Goal: Information Seeking & Learning: Understand process/instructions

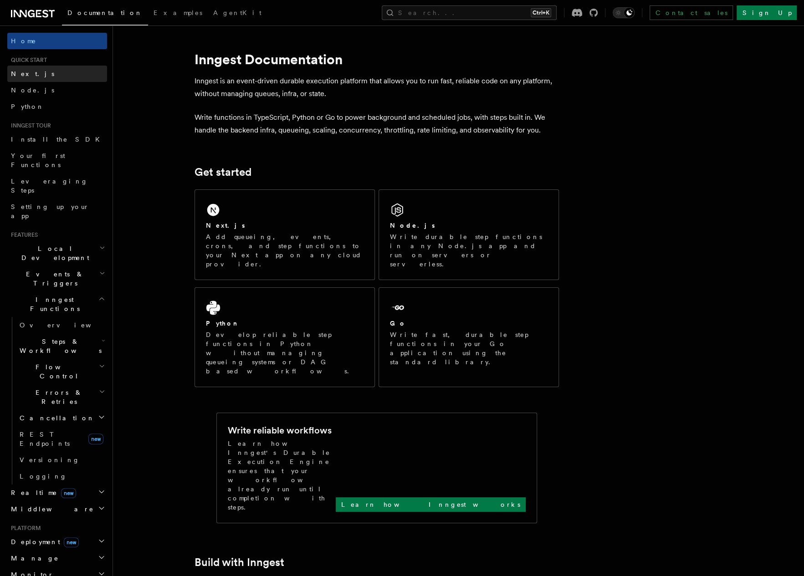
click at [30, 76] on span "Next.js" at bounding box center [32, 73] width 43 height 7
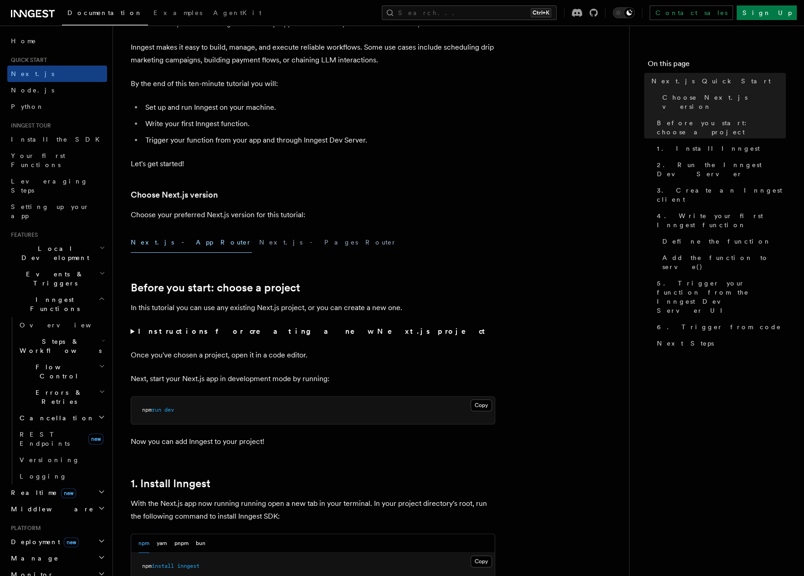
scroll to position [182, 0]
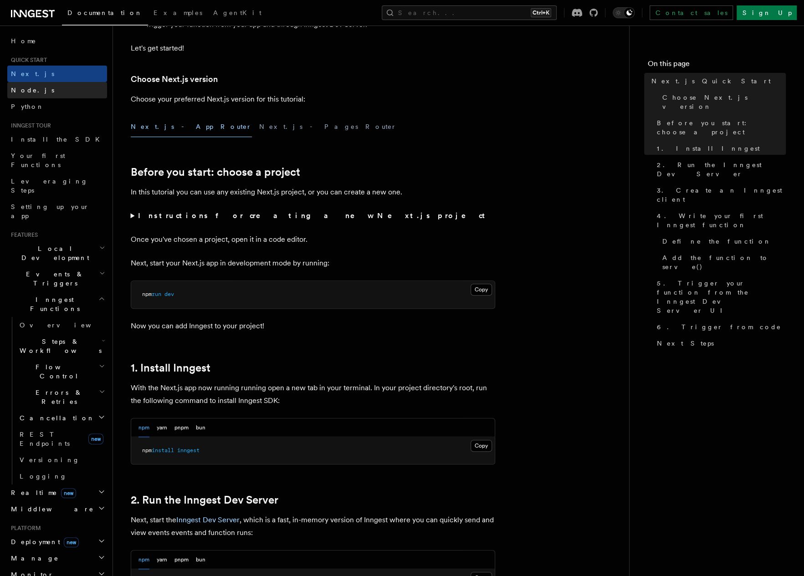
click at [37, 89] on link "Node.js" at bounding box center [57, 90] width 100 height 16
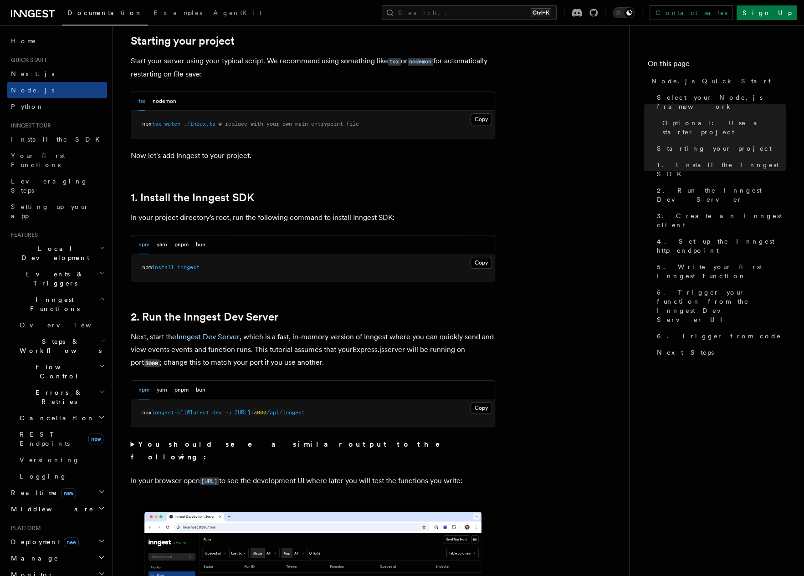
scroll to position [546, 0]
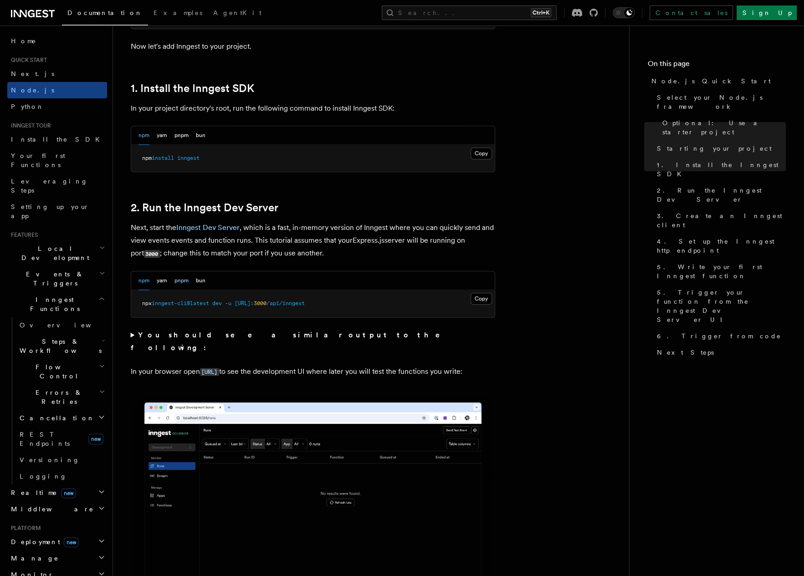
click at [177, 280] on button "pnpm" at bounding box center [181, 280] width 14 height 19
click at [241, 206] on link "2. Run the Inngest Dev Server" at bounding box center [205, 207] width 148 height 13
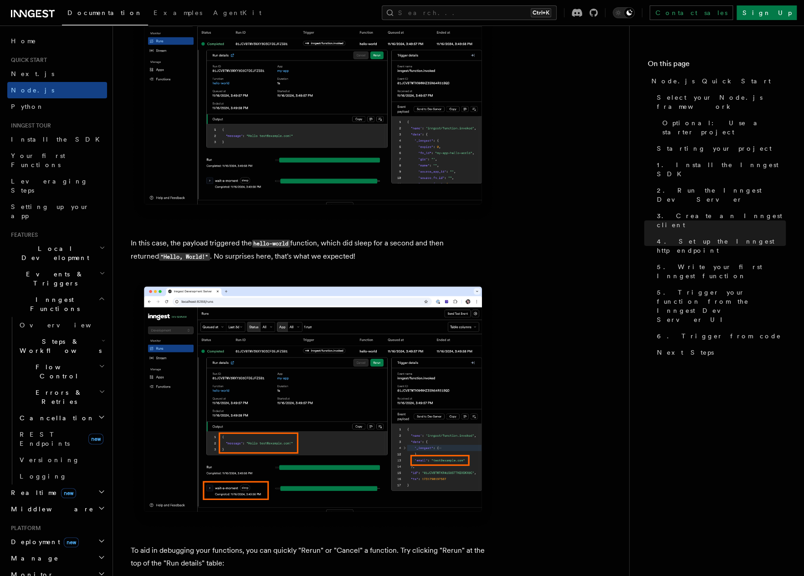
scroll to position [3421, 0]
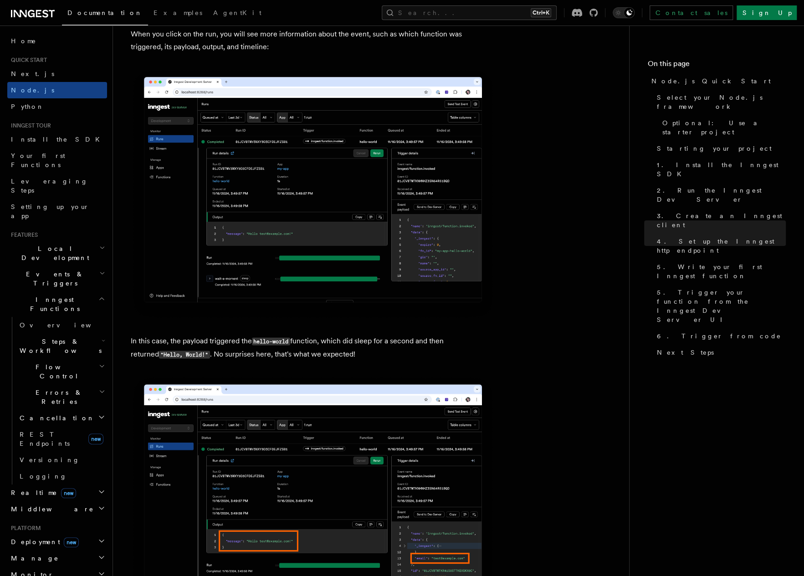
drag, startPoint x: 552, startPoint y: 67, endPoint x: 541, endPoint y: 64, distance: 11.3
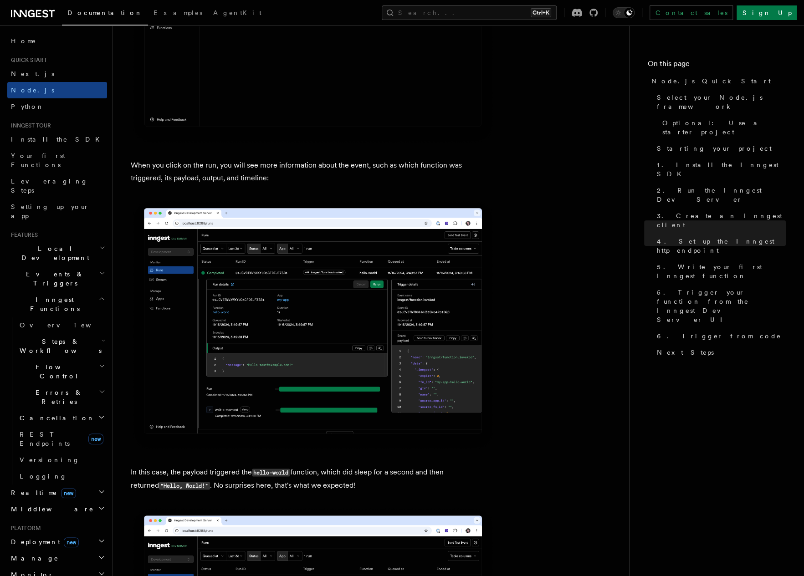
scroll to position [3147, 0]
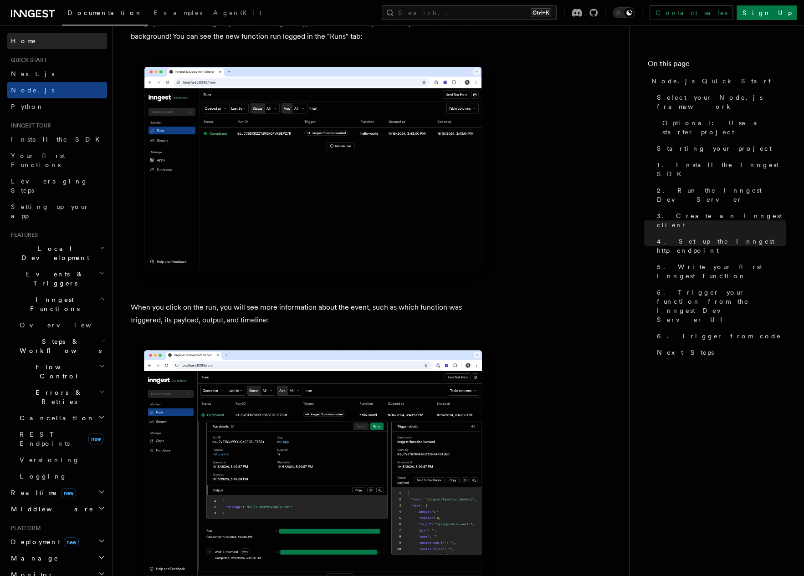
click at [33, 41] on link "Home" at bounding box center [57, 41] width 100 height 16
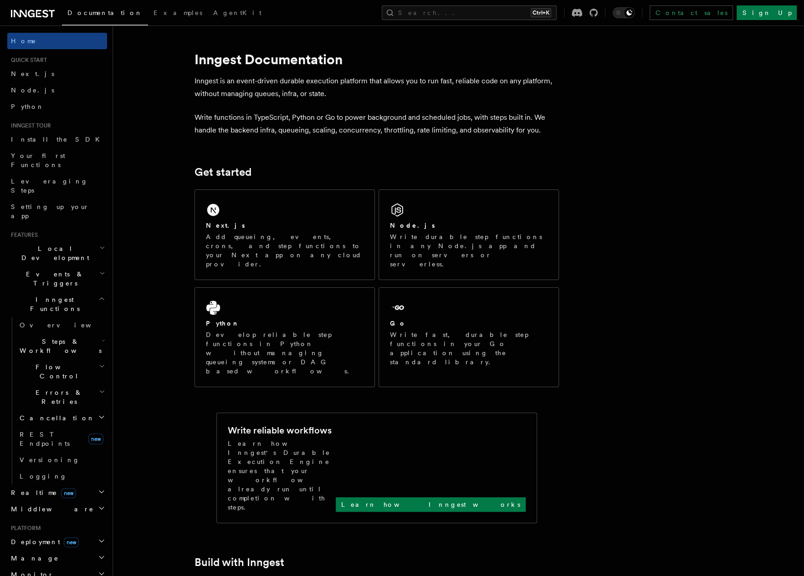
drag, startPoint x: 332, startPoint y: 89, endPoint x: 343, endPoint y: 99, distance: 15.5
click at [360, 113] on p "Write functions in TypeScript, Python or Go to power background and scheduled j…" at bounding box center [376, 124] width 364 height 26
